Goal: Task Accomplishment & Management: Manage account settings

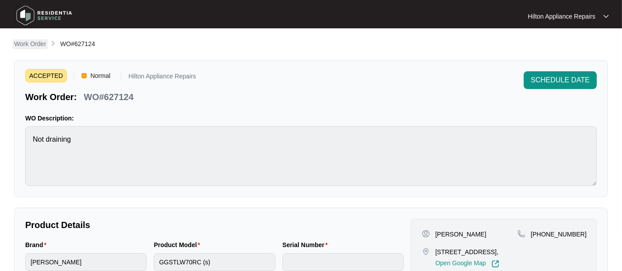
click at [34, 45] on p "Work Order" at bounding box center [30, 43] width 32 height 9
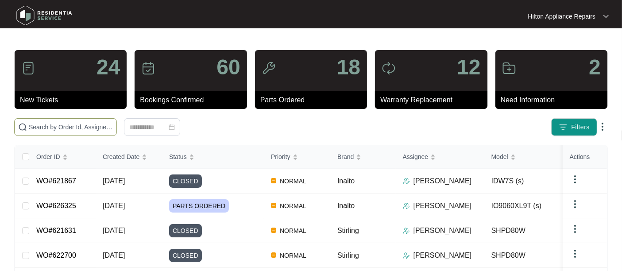
drag, startPoint x: 46, startPoint y: 132, endPoint x: 48, endPoint y: 126, distance: 6.6
click at [46, 130] on span at bounding box center [65, 127] width 103 height 18
paste input "627124"
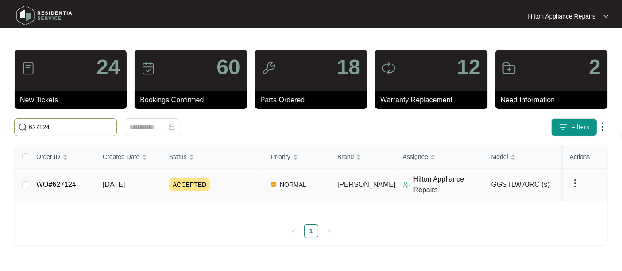
type input "627124"
click at [111, 188] on span "[DATE]" at bounding box center [114, 185] width 22 height 8
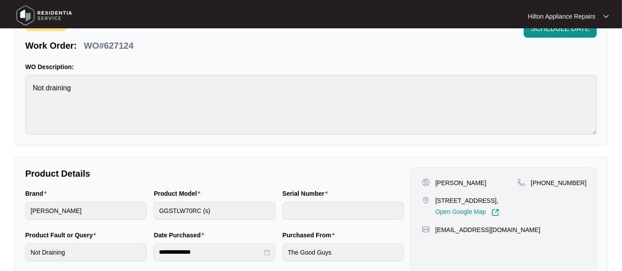
scroll to position [98, 0]
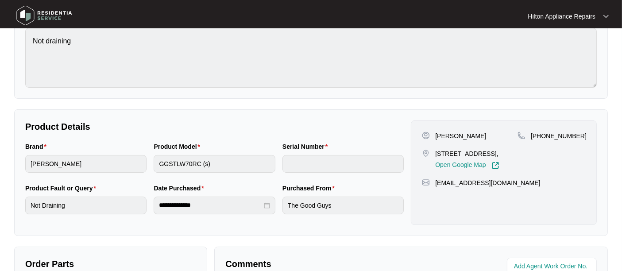
drag, startPoint x: 501, startPoint y: 151, endPoint x: 435, endPoint y: 151, distance: 66.0
click at [435, 151] on div "[STREET_ADDRESS], Open Google Map" at bounding box center [470, 159] width 96 height 20
copy p "[STREET_ADDRESS]"
drag, startPoint x: 573, startPoint y: 137, endPoint x: 542, endPoint y: 138, distance: 31.0
click at [542, 138] on span "[PHONE_NUMBER]" at bounding box center [559, 135] width 56 height 7
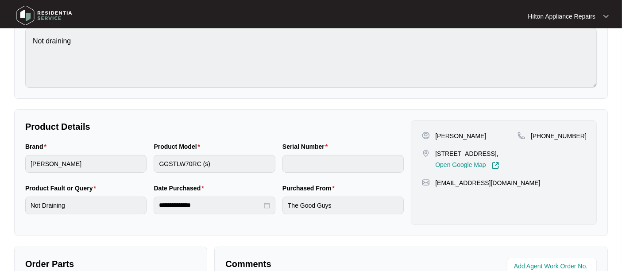
copy span "459406556"
drag, startPoint x: 511, startPoint y: 188, endPoint x: 431, endPoint y: 194, distance: 80.4
click at [431, 187] on div "[EMAIL_ADDRESS][DOMAIN_NAME]" at bounding box center [504, 182] width 164 height 9
copy div "[EMAIL_ADDRESS][DOMAIN_NAME]"
click at [117, 166] on div "Brand [PERSON_NAME] Product Model GGSTLW70RC (s) Serial Number" at bounding box center [215, 163] width 386 height 42
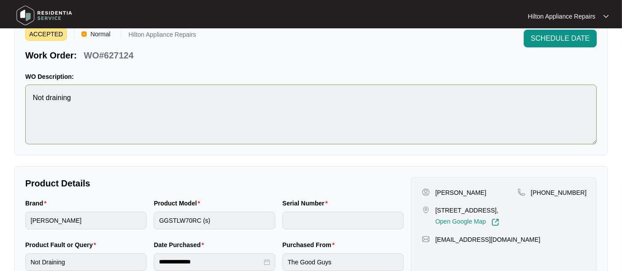
scroll to position [0, 0]
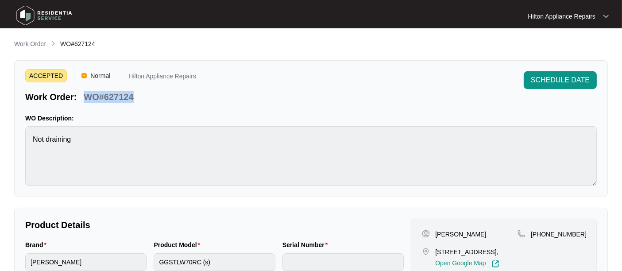
drag, startPoint x: 140, startPoint y: 93, endPoint x: 85, endPoint y: 97, distance: 55.9
click at [85, 97] on div "Work Order: WO#627124" at bounding box center [110, 95] width 171 height 15
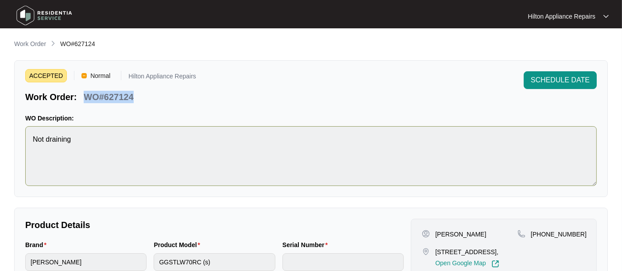
copy p "WO#627124"
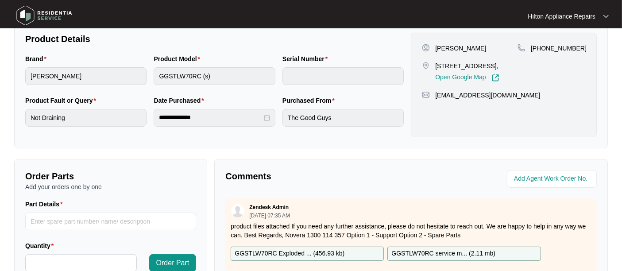
scroll to position [246, 0]
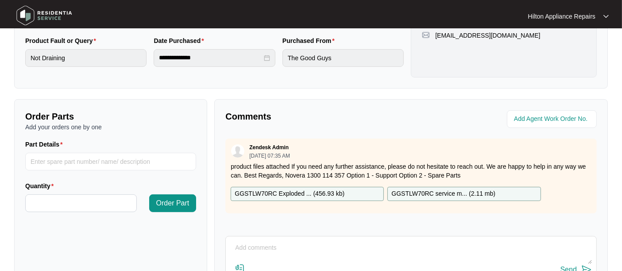
click at [251, 244] on textarea at bounding box center [411, 252] width 362 height 23
paste textarea "Called Amber LMTC & texted"
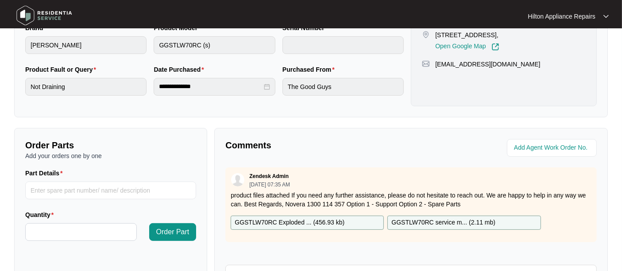
scroll to position [323, 0]
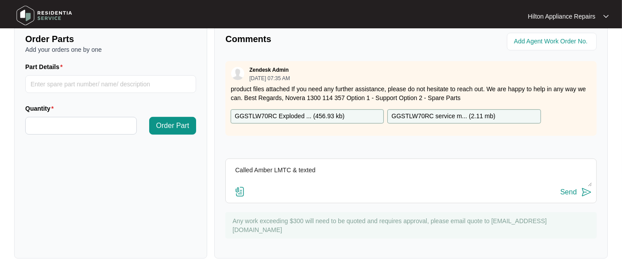
type textarea "Called Amber LMTC & texted"
click at [567, 191] on div "Send" at bounding box center [568, 192] width 16 height 8
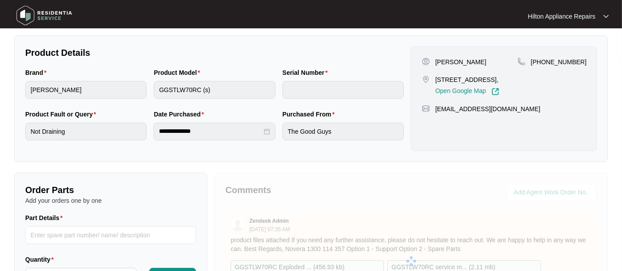
scroll to position [225, 0]
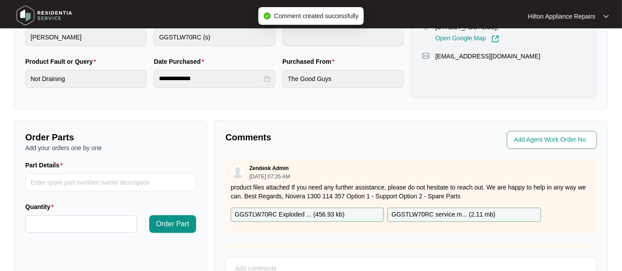
click at [529, 139] on input "string" at bounding box center [552, 140] width 77 height 11
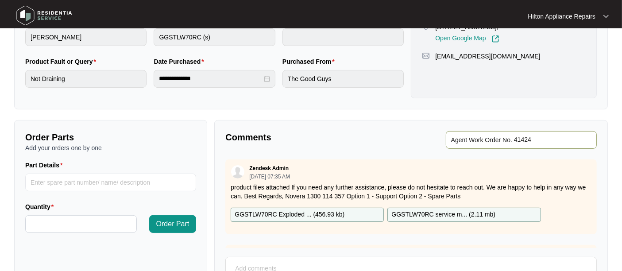
type input "41424"
click at [372, 121] on div "Comments Agent Work Order No. Zendesk Admin [DATE] 07:35 AM product files attac…" at bounding box center [411, 238] width 394 height 237
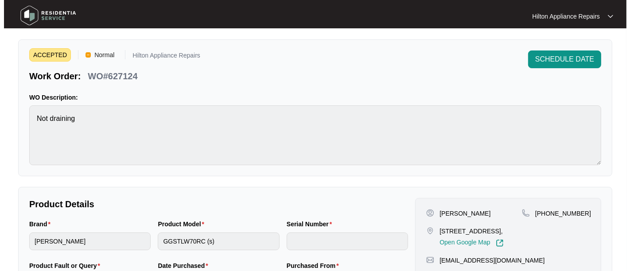
scroll to position [0, 0]
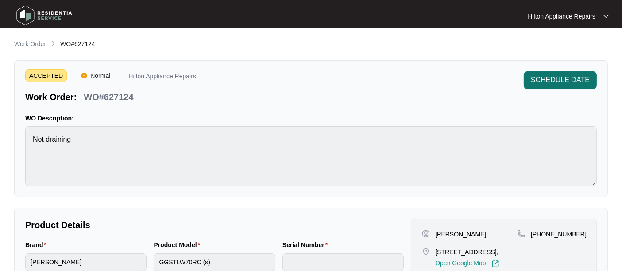
click at [555, 77] on span "SCHEDULE DATE" at bounding box center [560, 80] width 59 height 11
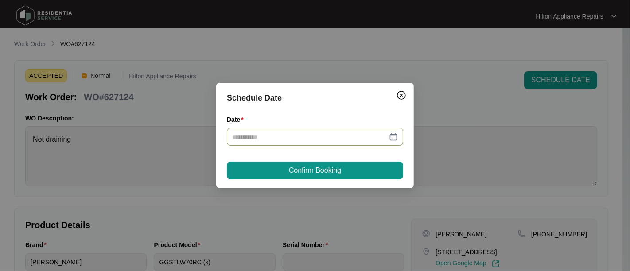
click at [394, 133] on div at bounding box center [315, 137] width 166 height 10
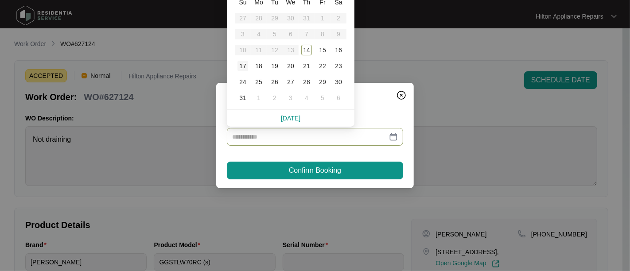
type input "**********"
click at [338, 50] on div "16" at bounding box center [338, 50] width 11 height 11
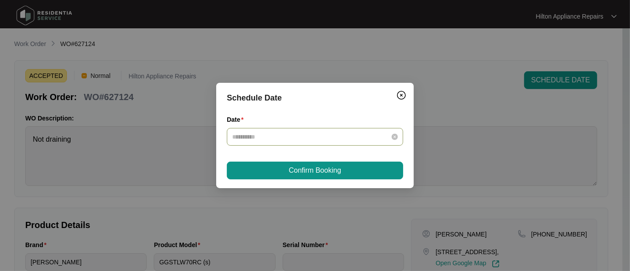
type input "**********"
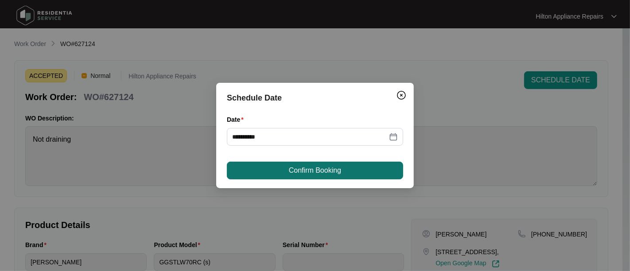
click at [301, 170] on span "Confirm Booking" at bounding box center [315, 170] width 52 height 11
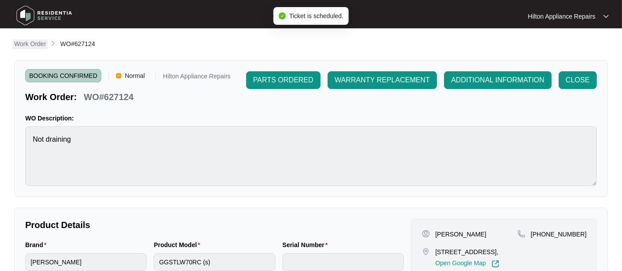
click at [33, 42] on p "Work Order" at bounding box center [30, 43] width 32 height 9
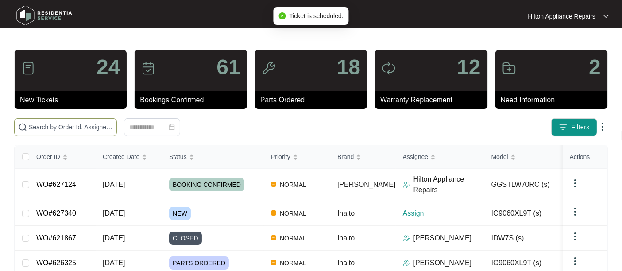
click at [39, 127] on input "text" at bounding box center [71, 127] width 84 height 10
paste input "WO#627124"
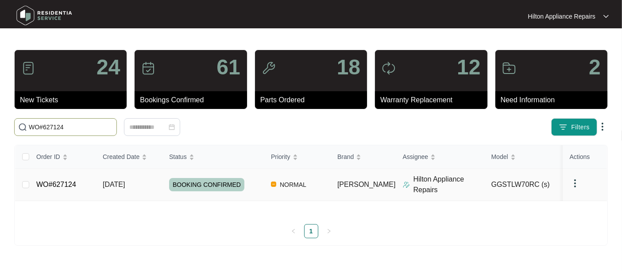
type input "WO#627124"
click at [117, 188] on span "[DATE]" at bounding box center [114, 185] width 22 height 8
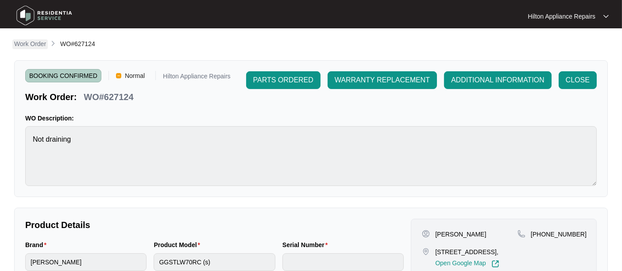
click at [27, 46] on p "Work Order" at bounding box center [30, 43] width 32 height 9
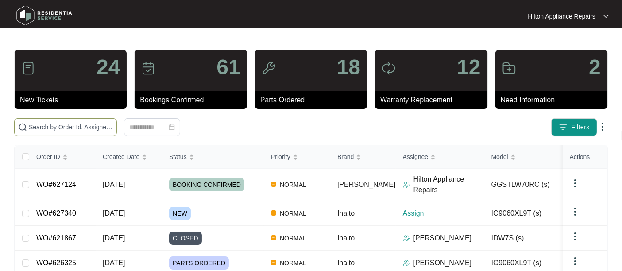
click at [30, 125] on input "text" at bounding box center [71, 127] width 84 height 10
paste input "WO#627124"
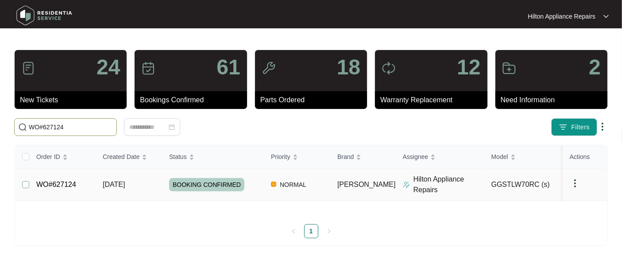
type input "WO#627124"
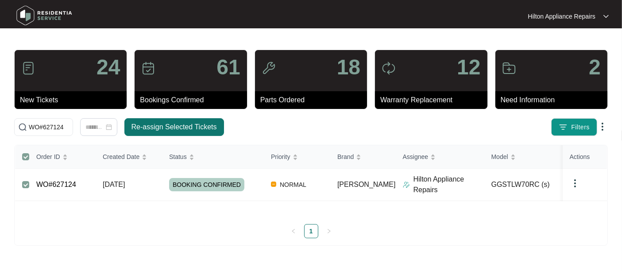
click at [147, 125] on span "Re-assign Selected Tickets" at bounding box center [173, 127] width 85 height 11
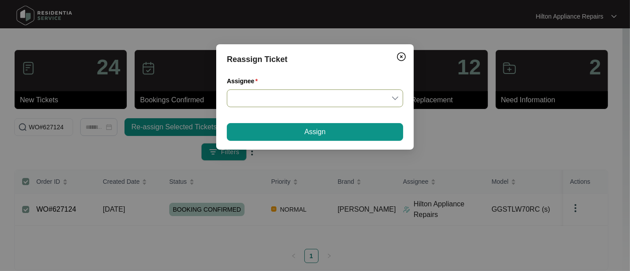
click at [397, 98] on input "Assignee" at bounding box center [315, 98] width 166 height 17
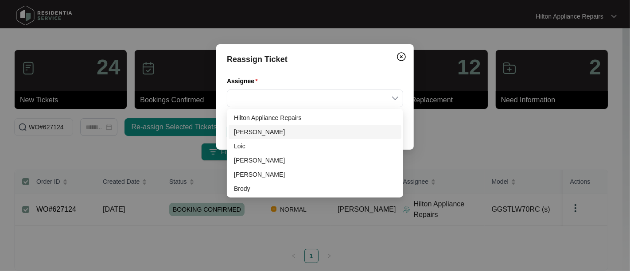
click at [244, 133] on div "[PERSON_NAME]" at bounding box center [315, 132] width 162 height 10
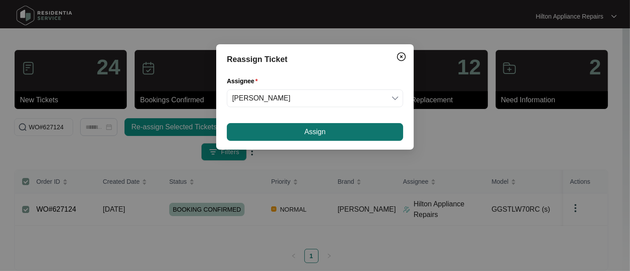
click at [305, 131] on span "Assign" at bounding box center [314, 132] width 21 height 11
